Goal: Communication & Community: Connect with others

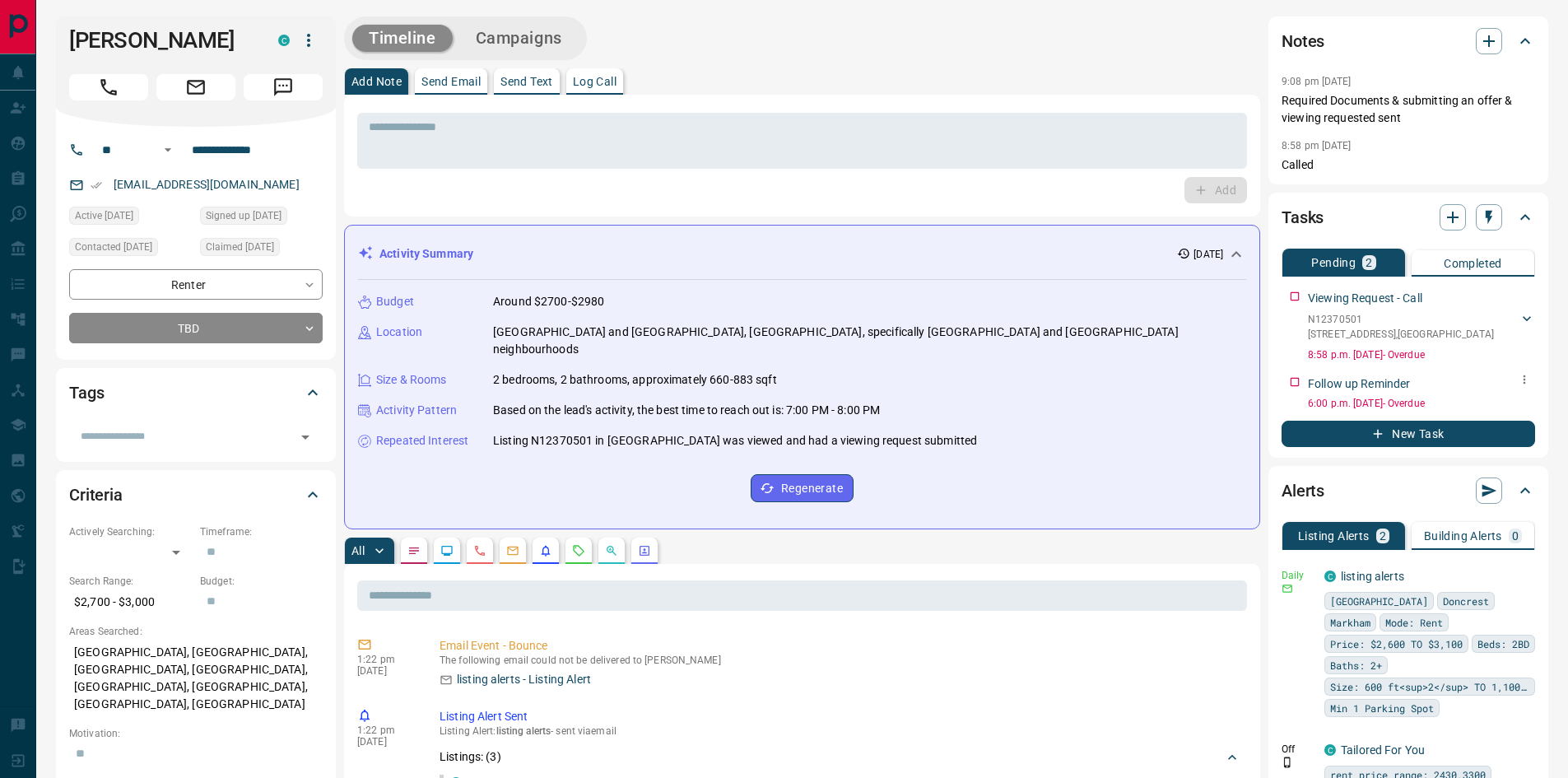
click at [1523, 377] on icon "button" at bounding box center [1524, 379] width 13 height 13
click at [1508, 407] on li "Edit" at bounding box center [1498, 411] width 72 height 25
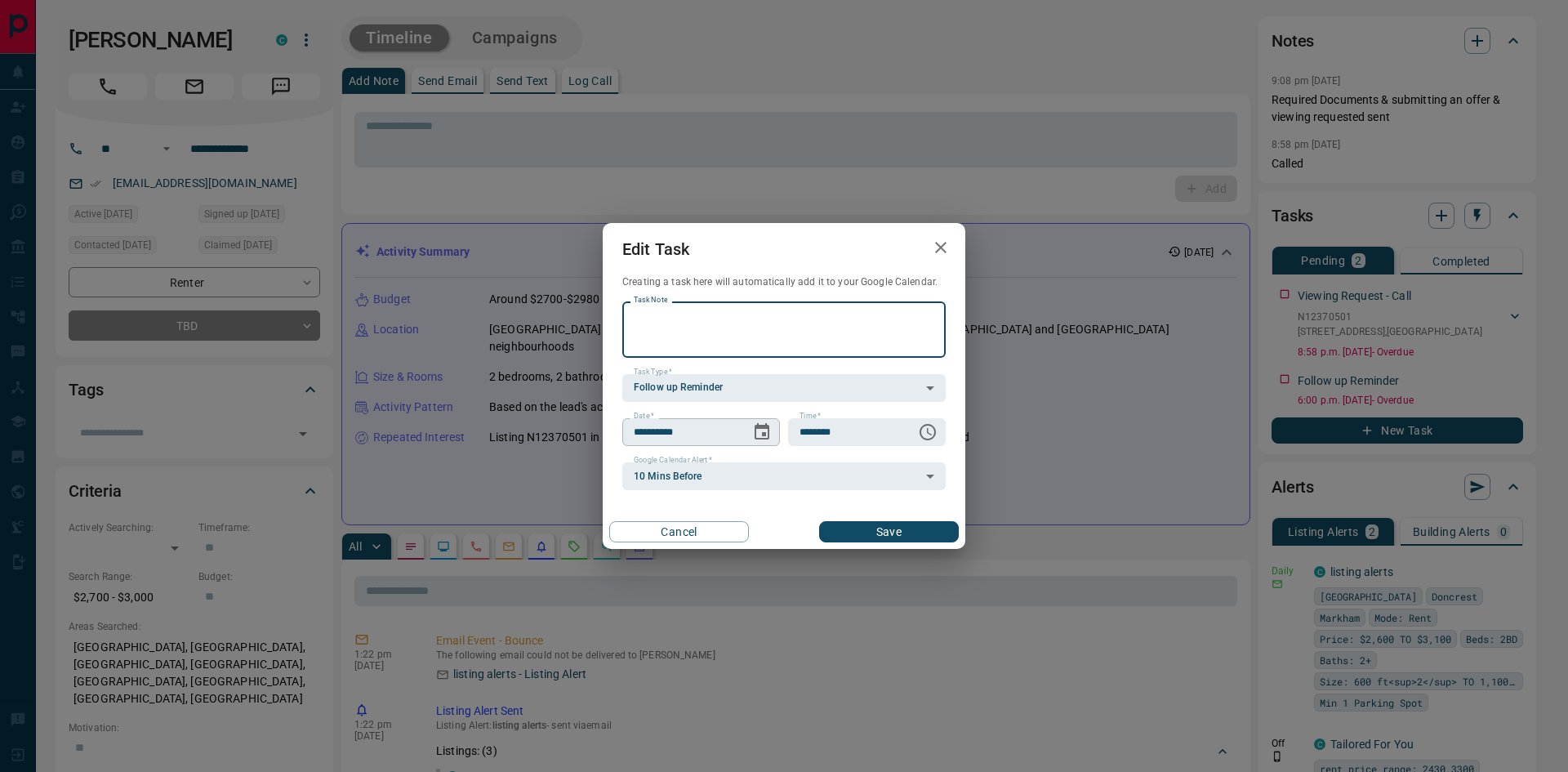
click at [768, 429] on icon "Choose date, selected date is Sep 12, 2025" at bounding box center [762, 431] width 15 height 16
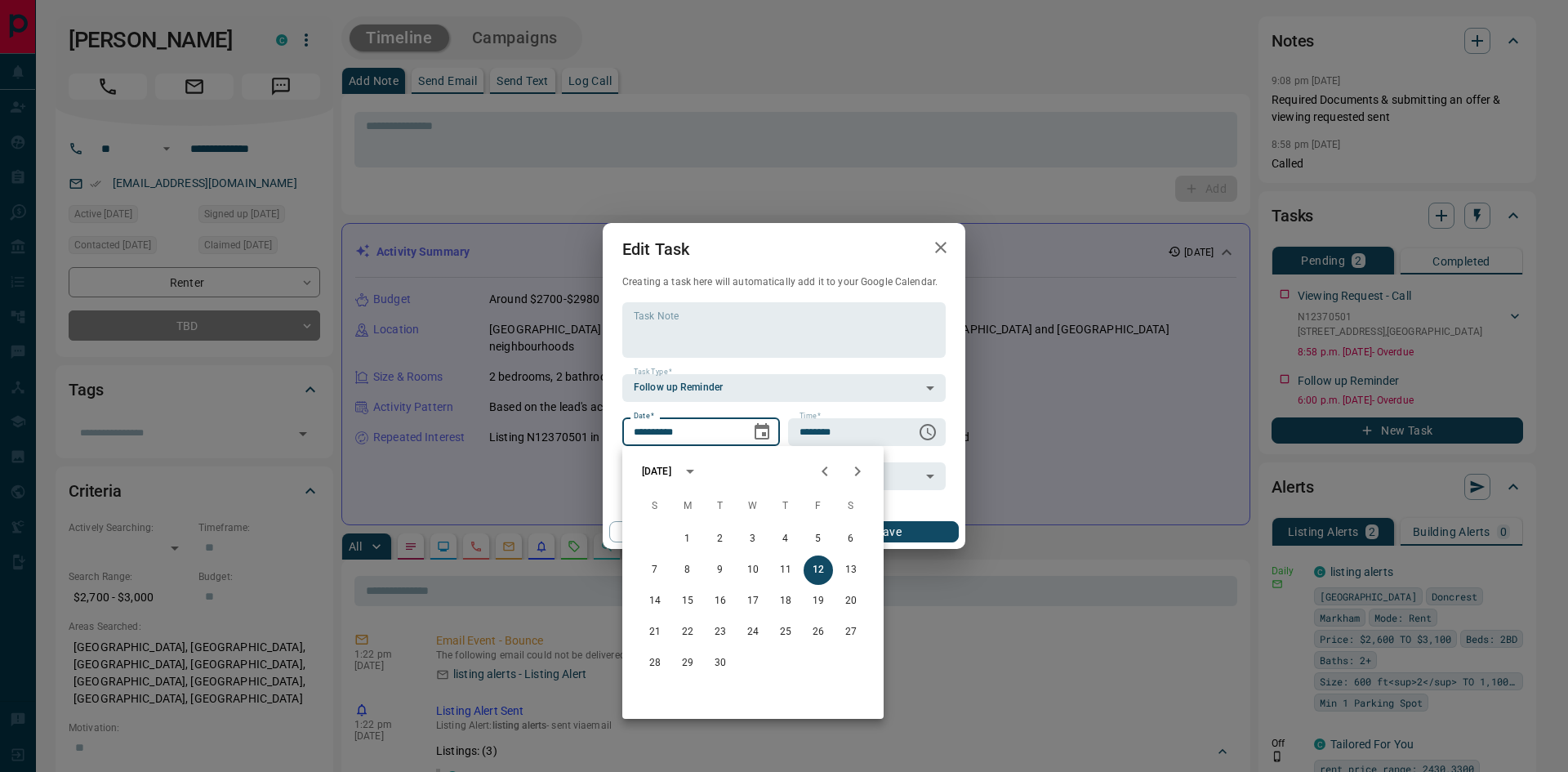
click at [857, 466] on icon "Next month" at bounding box center [858, 471] width 20 height 20
click at [750, 602] on button "15" at bounding box center [753, 601] width 29 height 29
type input "**********"
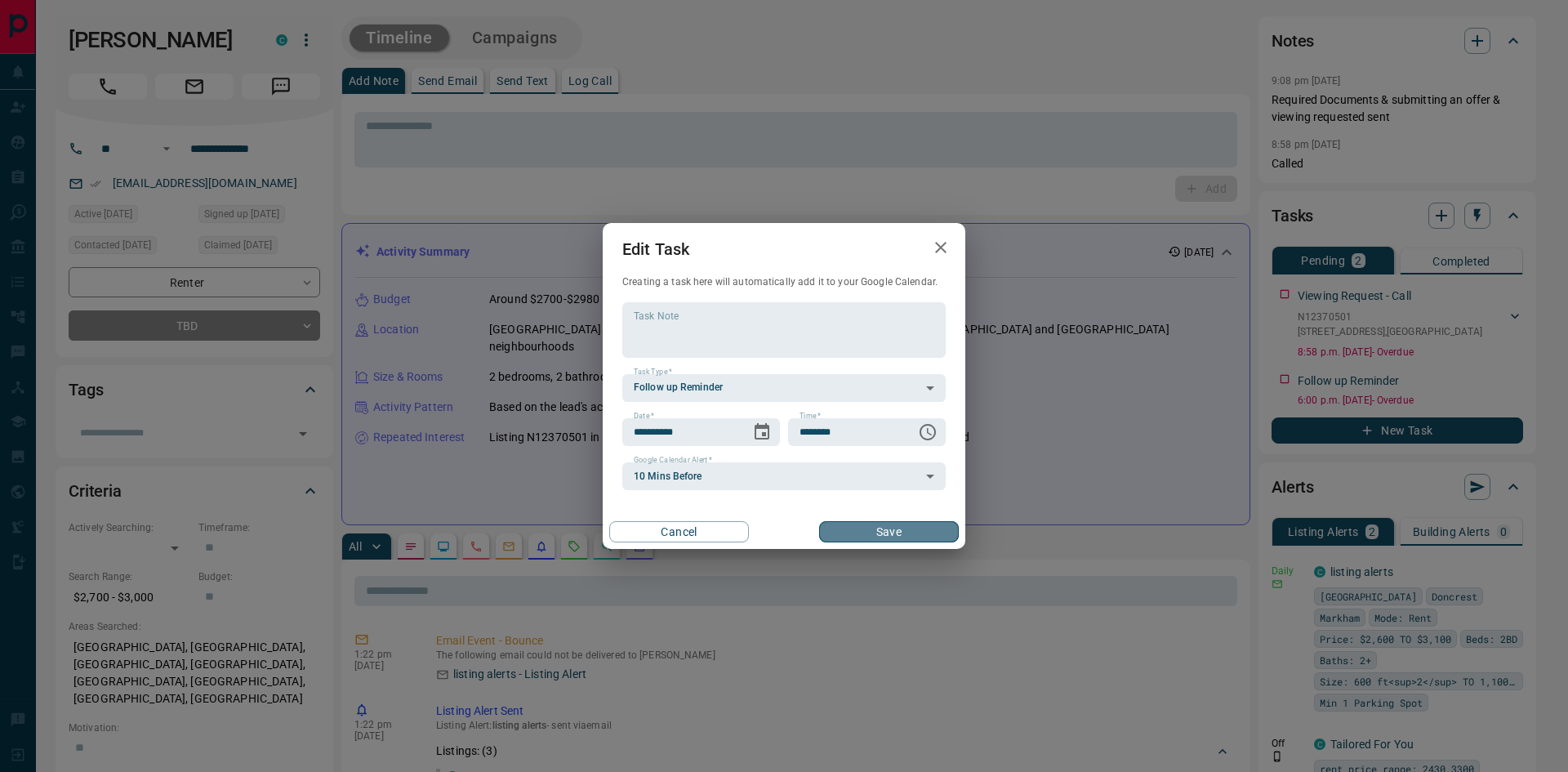
click at [883, 534] on button "Save" at bounding box center [889, 532] width 139 height 21
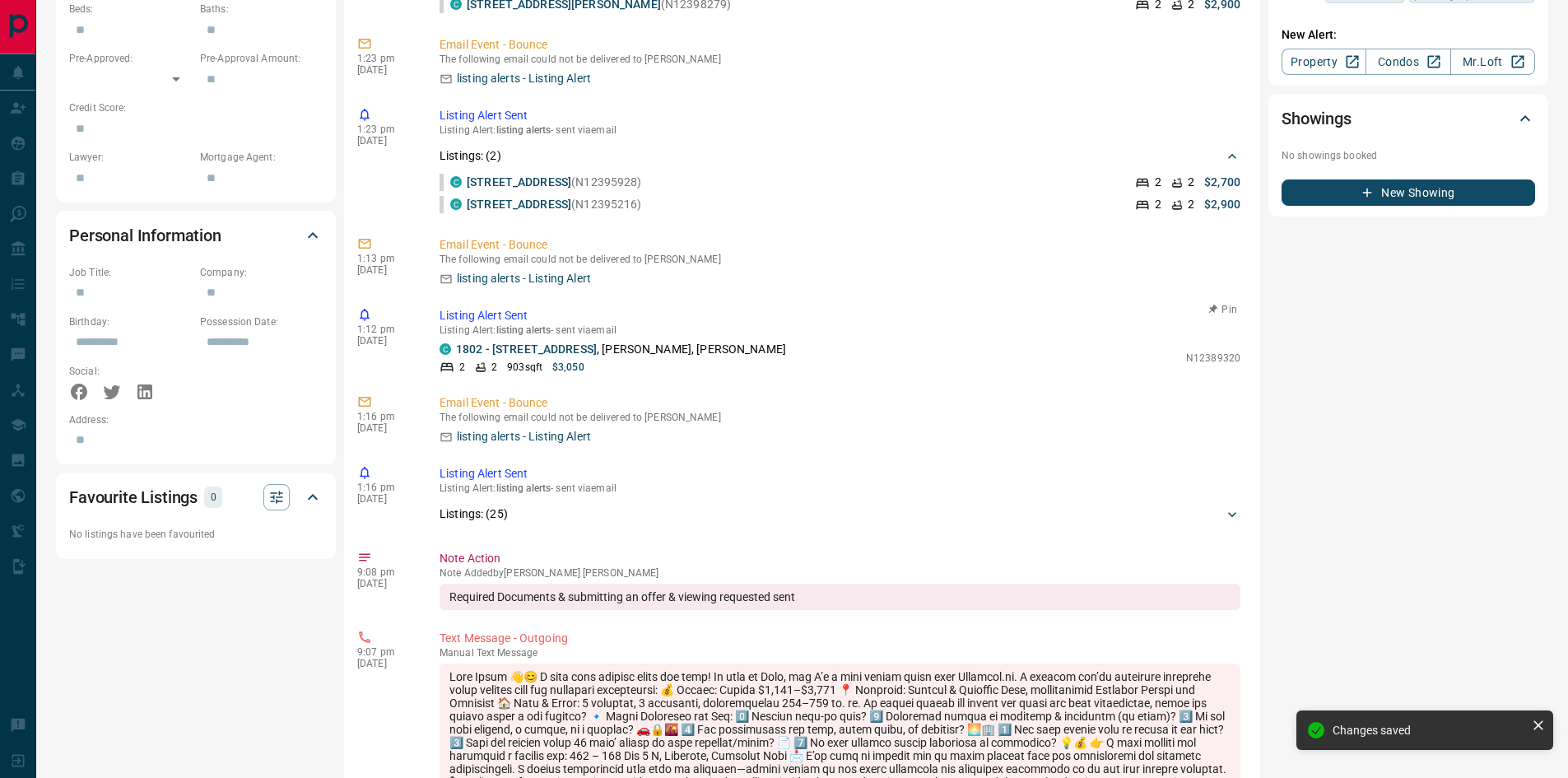
scroll to position [329, 0]
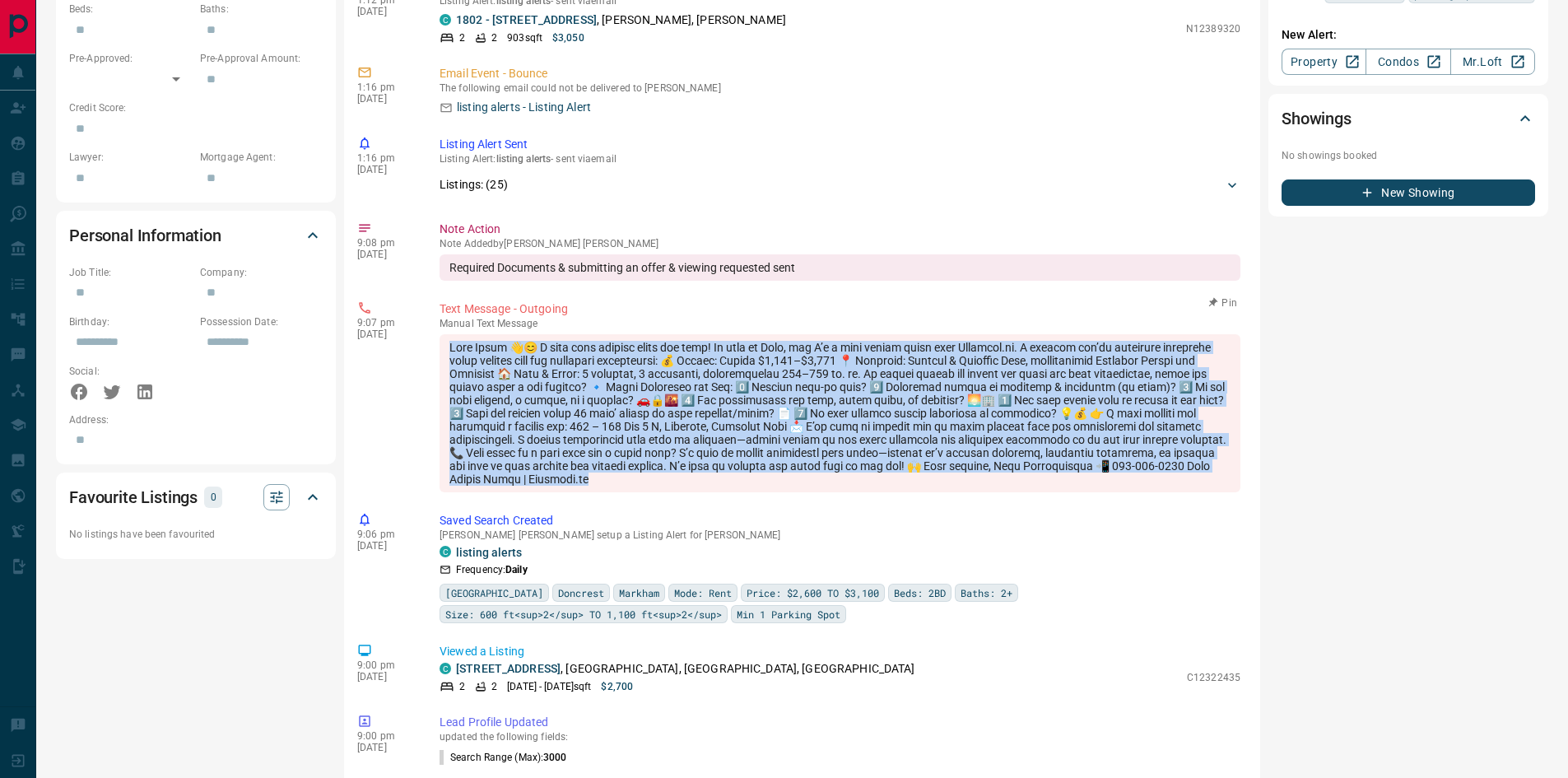
drag, startPoint x: 451, startPoint y: 334, endPoint x: 953, endPoint y: 491, distance: 526.0
click at [953, 491] on div at bounding box center [840, 413] width 801 height 158
copy div "Lore Ipsum 👋😊 D sita cons adipisc elits doe temp! In utla et Dolo, mag A’e a mi…"
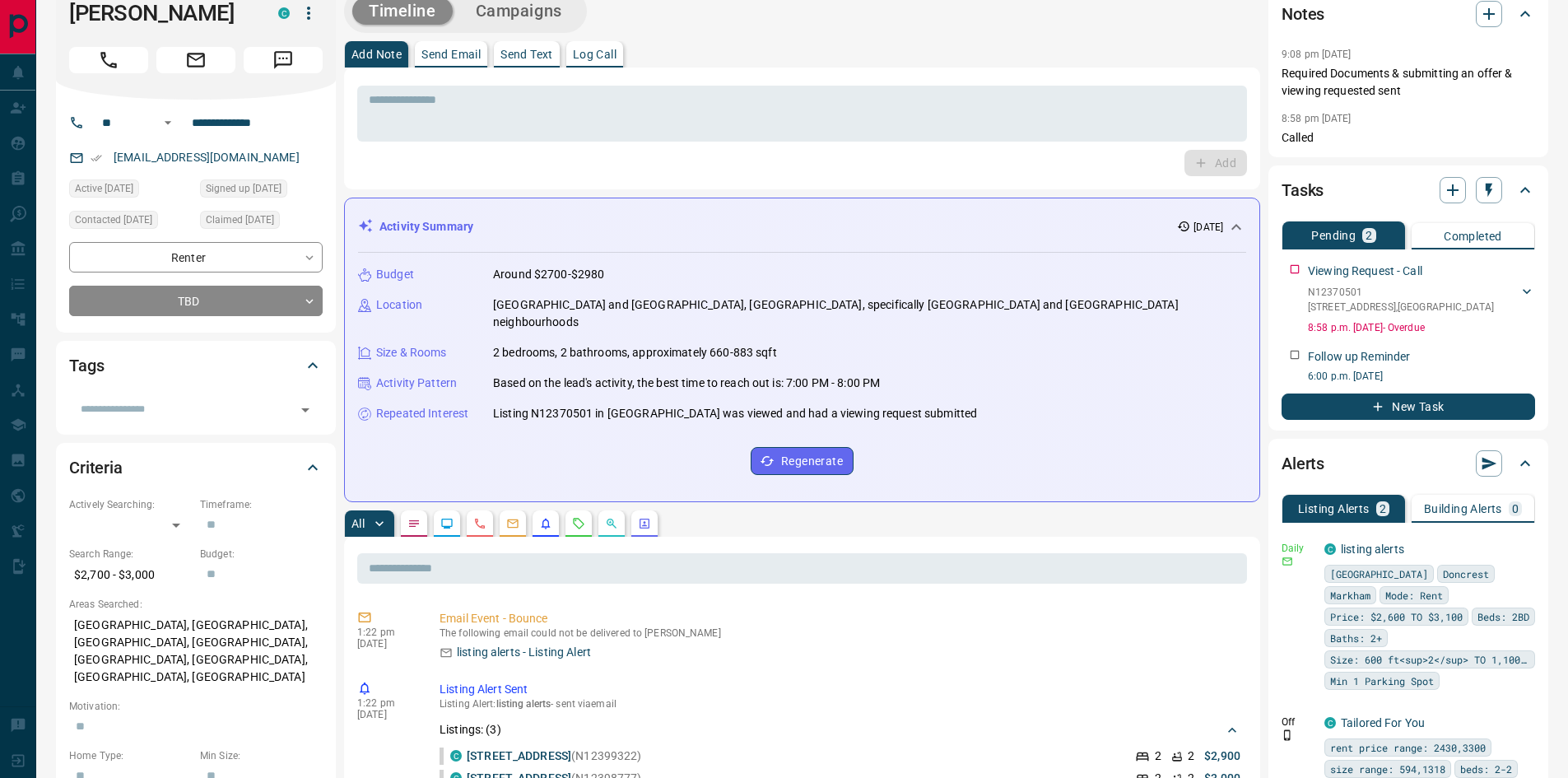
scroll to position [0, 0]
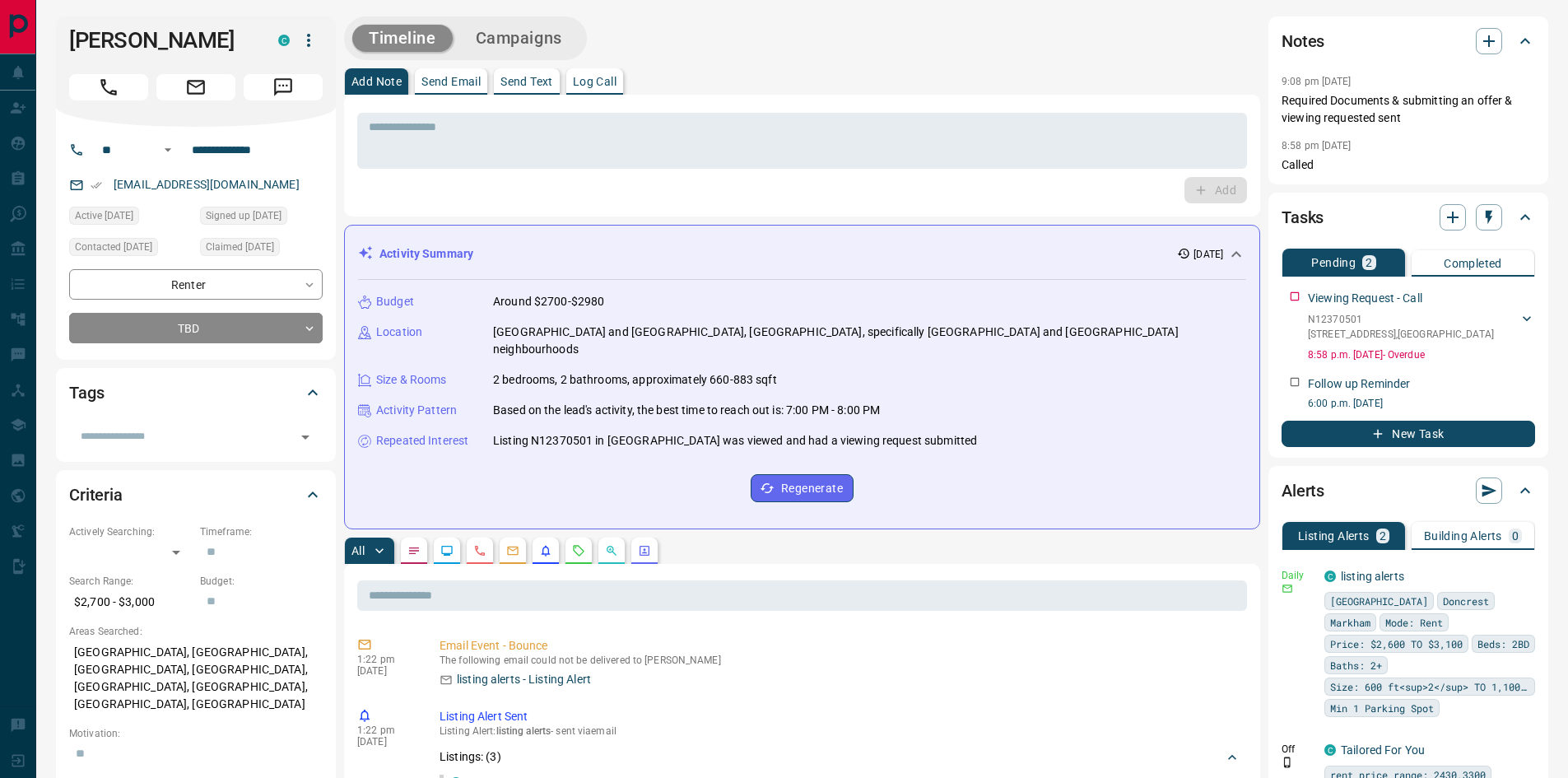
click at [526, 78] on p "Send Text" at bounding box center [527, 81] width 53 height 12
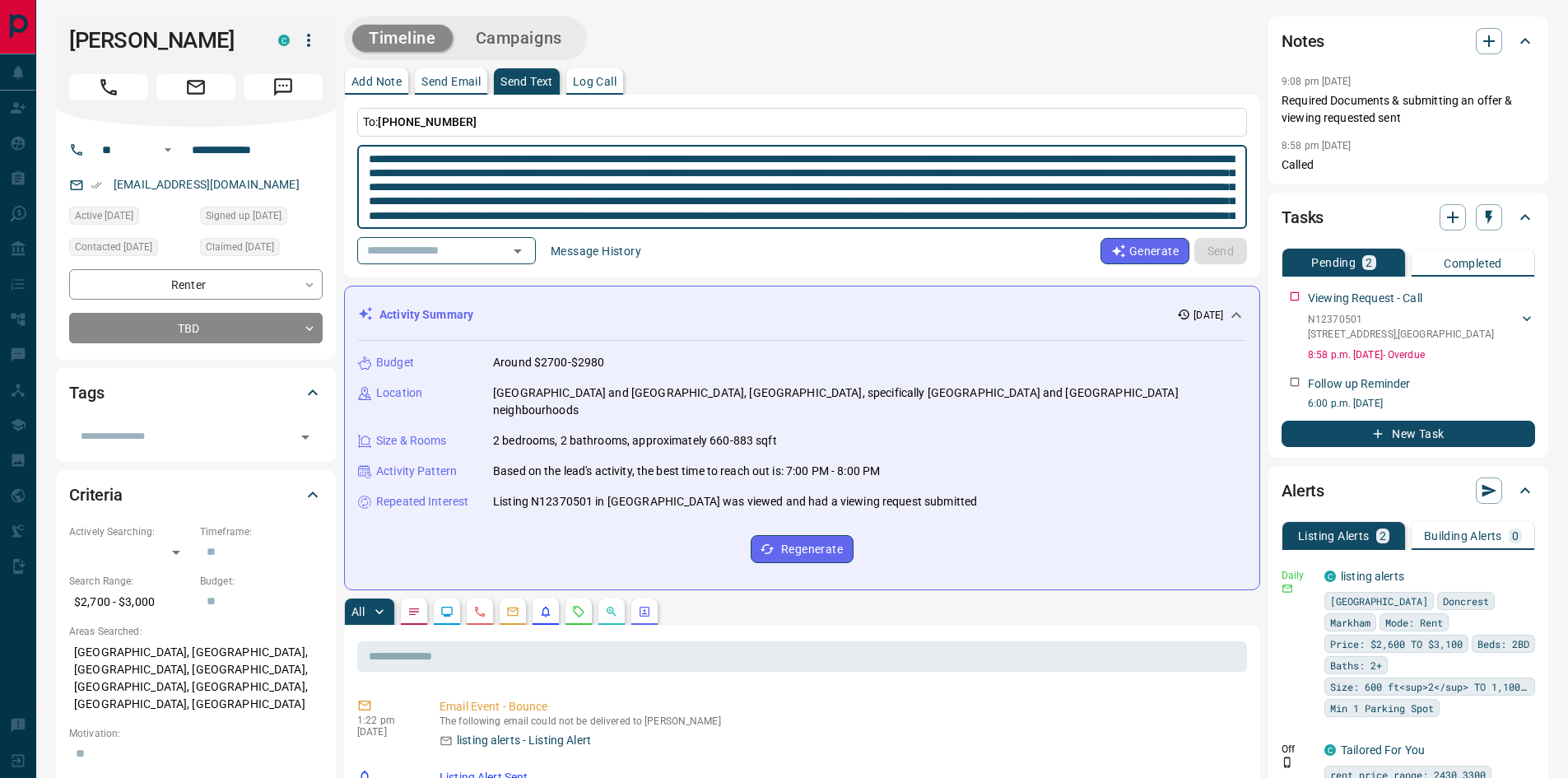
scroll to position [57, 0]
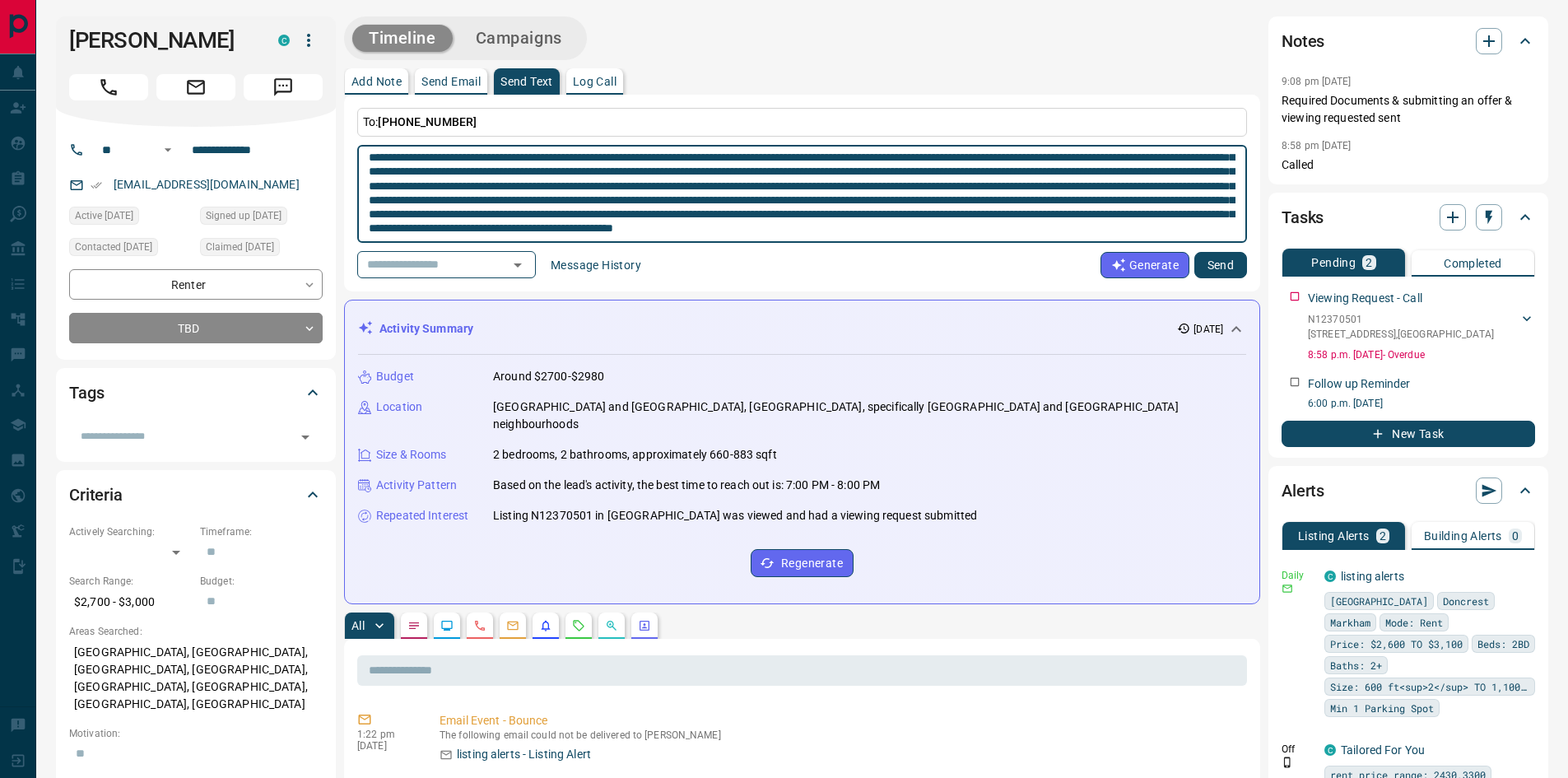
type textarea "**********"
click at [1230, 258] on button "Send" at bounding box center [1220, 265] width 53 height 26
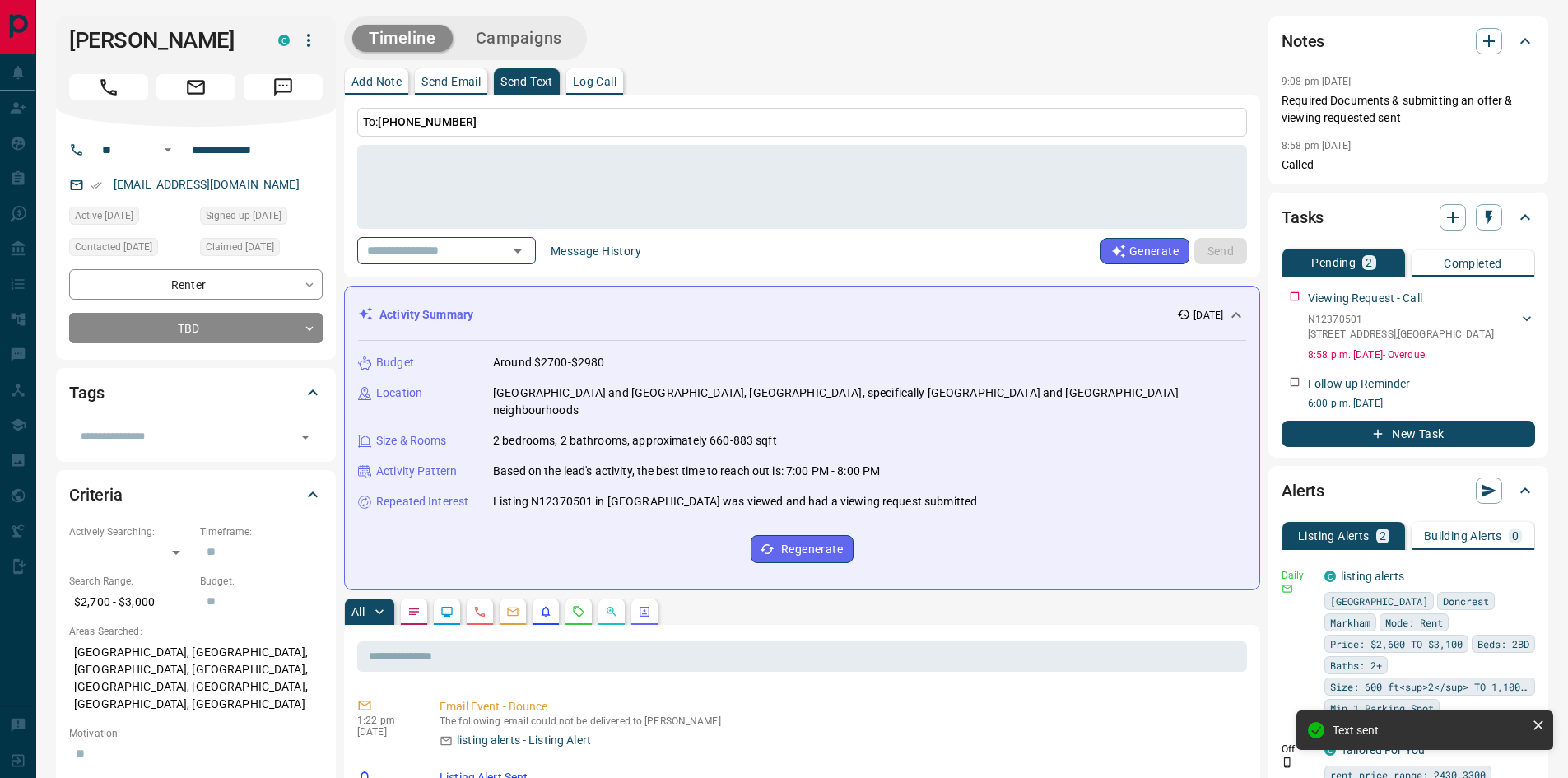
scroll to position [0, 0]
